Goal: Find specific page/section: Find specific page/section

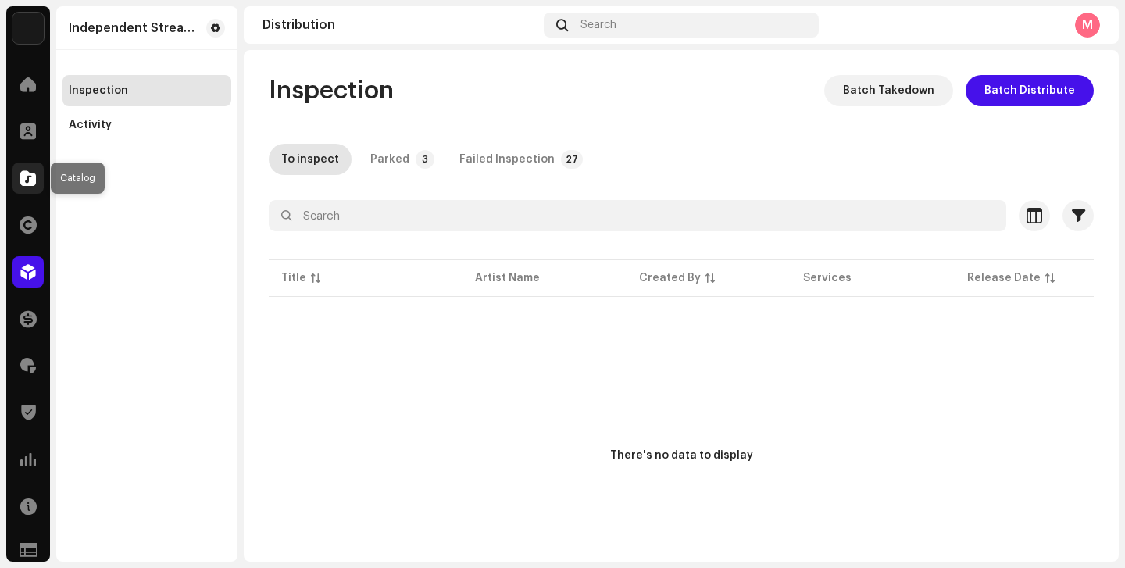
click at [30, 179] on span at bounding box center [28, 178] width 16 height 13
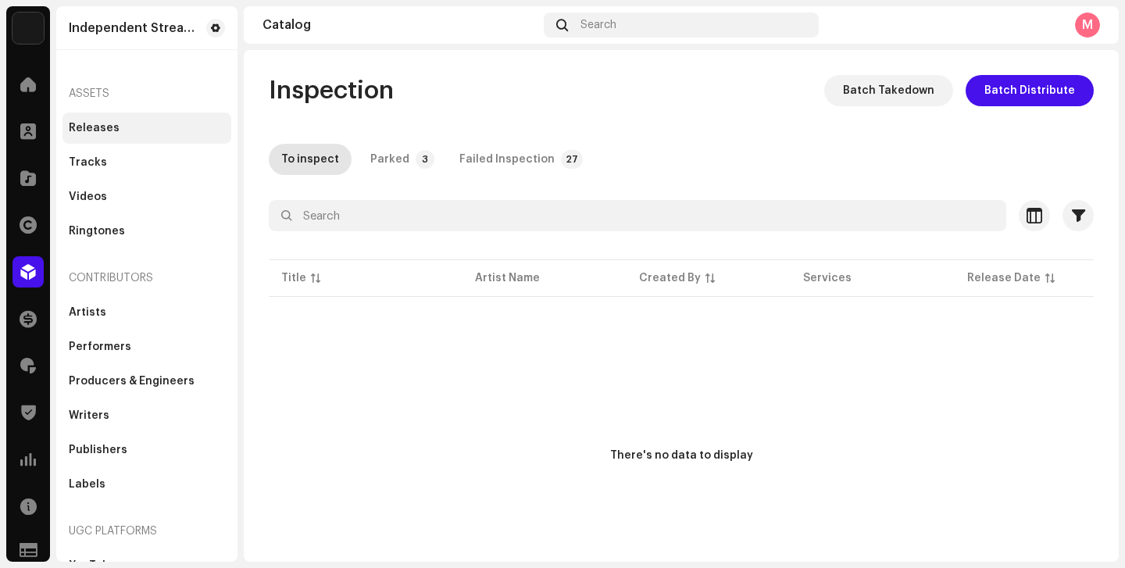
click at [93, 126] on div "Releases" at bounding box center [94, 128] width 51 height 13
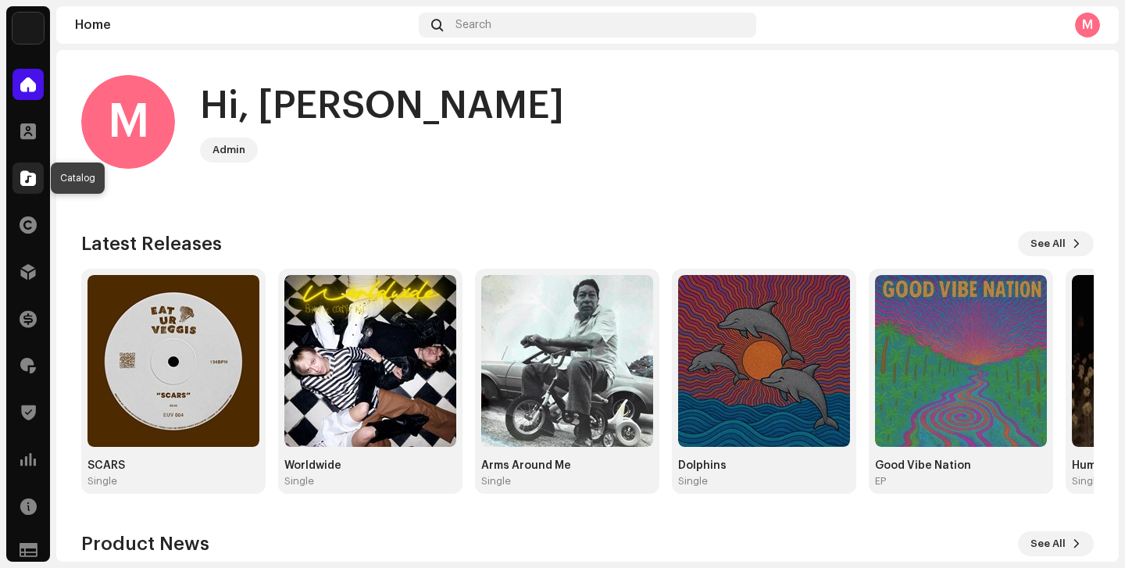
click at [25, 180] on span at bounding box center [28, 178] width 16 height 13
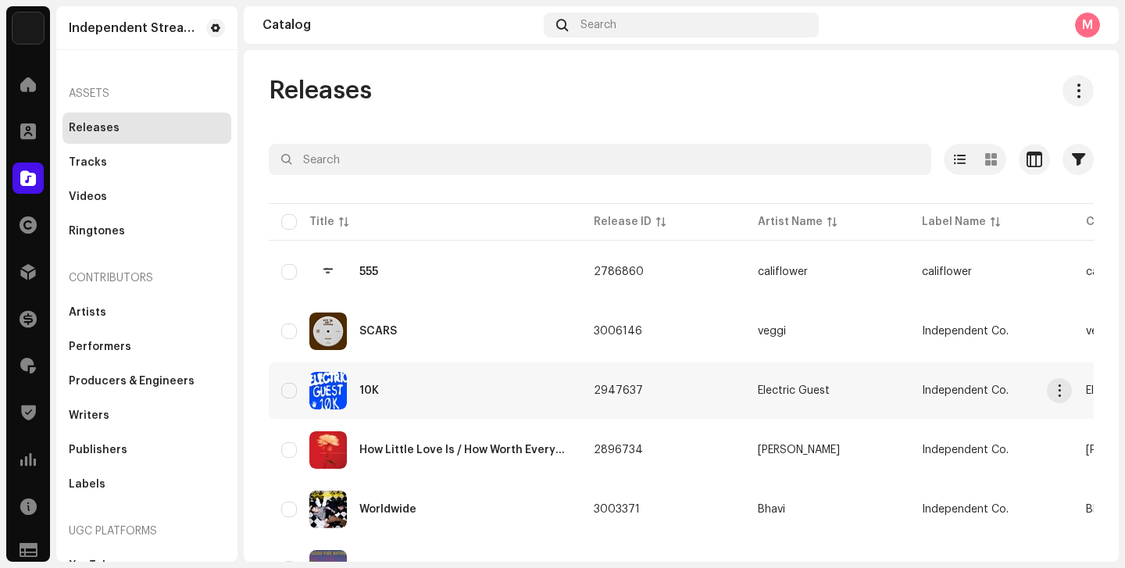
click at [368, 382] on div "10K" at bounding box center [425, 391] width 288 height 38
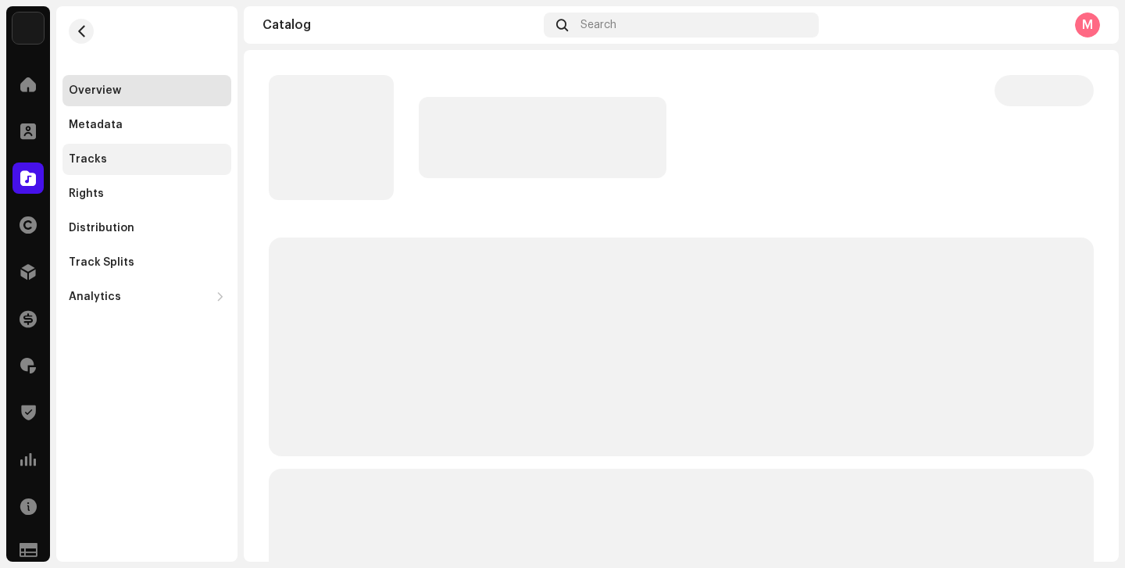
click at [98, 163] on div "Tracks" at bounding box center [88, 159] width 38 height 13
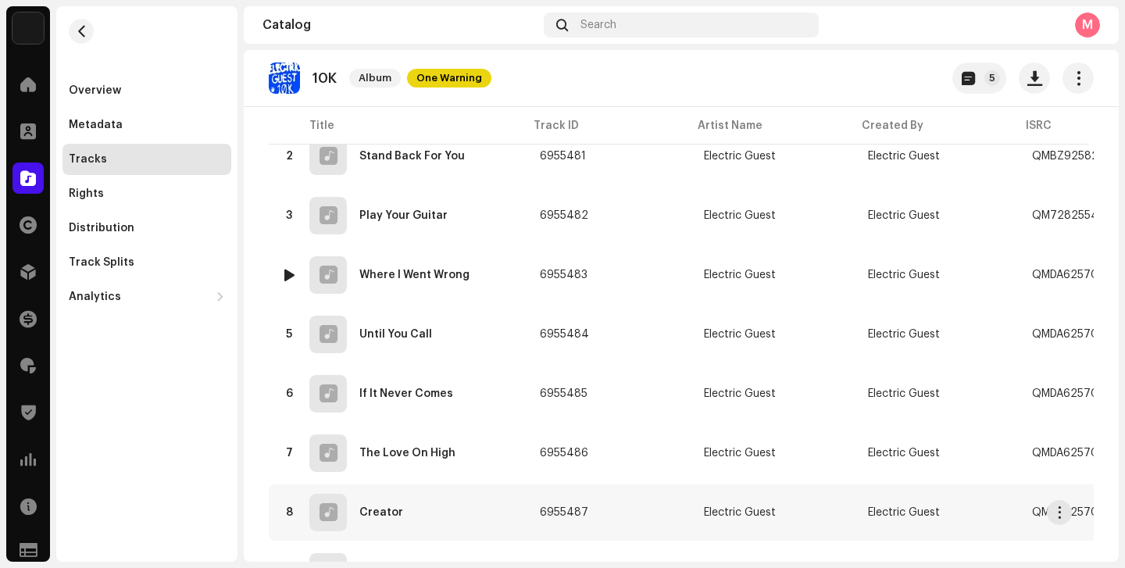
scroll to position [228, 0]
